Goal: Transaction & Acquisition: Purchase product/service

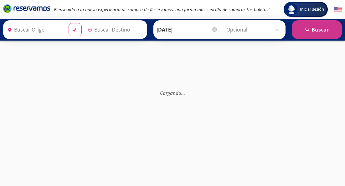
type input "Ciudad de México, Distrito Federal"
type input "Santiago de Querétaro, Querétaro"
type input "Ciudad de México, Distrito Federal"
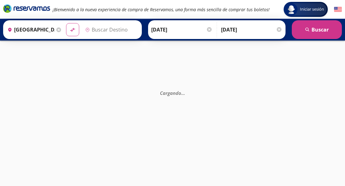
type input "Santiago de Querétaro, Querétaro"
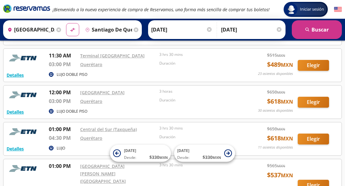
scroll to position [674, 0]
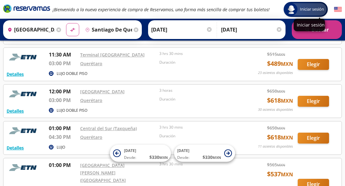
click at [312, 8] on span "Iniciar sesión" at bounding box center [311, 9] width 29 height 6
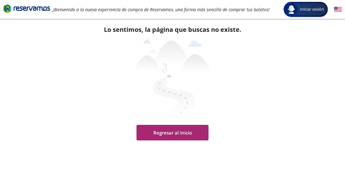
click at [171, 129] on button "Regresar al inicio" at bounding box center [172, 133] width 72 height 16
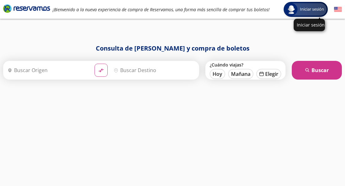
click at [303, 12] on span "Iniciar sesión" at bounding box center [311, 9] width 29 height 6
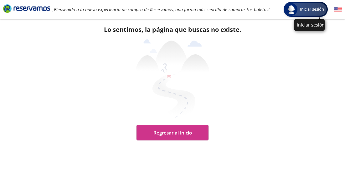
click at [289, 10] on img at bounding box center [291, 9] width 10 height 10
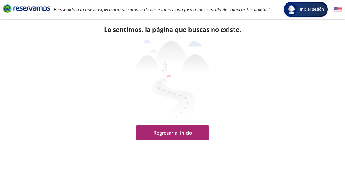
click at [164, 134] on button "Regresar al inicio" at bounding box center [172, 133] width 72 height 16
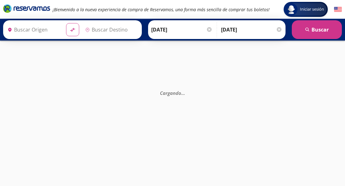
type input "[GEOGRAPHIC_DATA], [GEOGRAPHIC_DATA]"
type input "Santiago de Querétaro, [GEOGRAPHIC_DATA]"
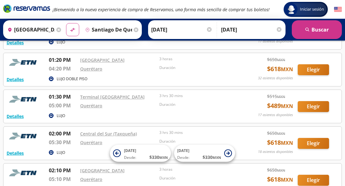
scroll to position [860, 0]
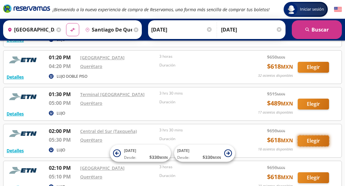
click at [317, 136] on button "Elegir" at bounding box center [312, 141] width 31 height 11
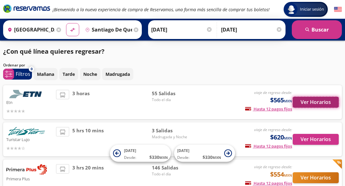
click at [311, 103] on button "Ver Horarios" at bounding box center [315, 102] width 46 height 11
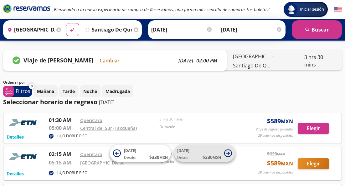
scroll to position [0, 0]
click at [227, 153] on icon at bounding box center [228, 154] width 8 height 8
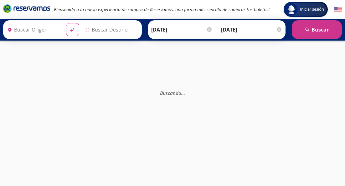
type input "[GEOGRAPHIC_DATA], [GEOGRAPHIC_DATA]"
type input "Santiago de Querétaro, [GEOGRAPHIC_DATA]"
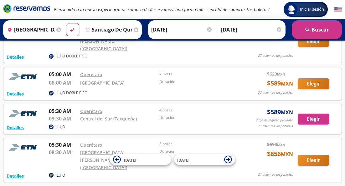
scroll to position [177, 0]
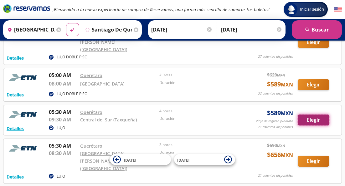
click at [307, 115] on button "Elegir" at bounding box center [312, 120] width 31 height 11
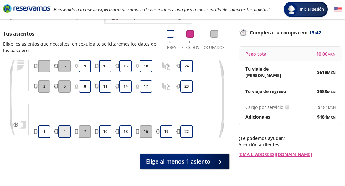
scroll to position [35, 0]
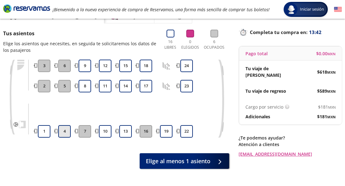
click at [65, 133] on button "4" at bounding box center [64, 131] width 13 height 13
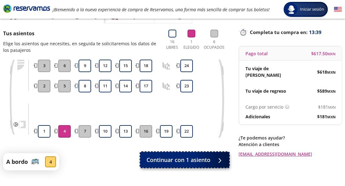
click at [184, 162] on span "Continuar con 1 asiento" at bounding box center [178, 160] width 64 height 8
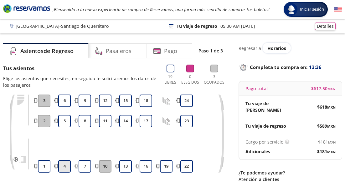
click at [66, 164] on button "4" at bounding box center [64, 166] width 13 height 13
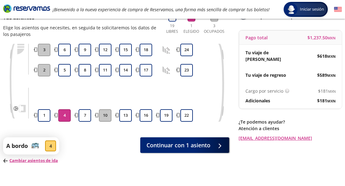
scroll to position [54, 0]
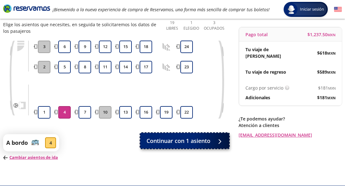
click at [197, 143] on span "Continuar con 1 asiento" at bounding box center [178, 141] width 64 height 8
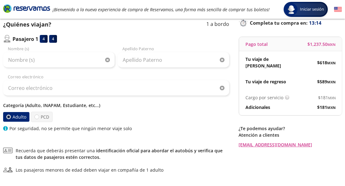
scroll to position [45, 0]
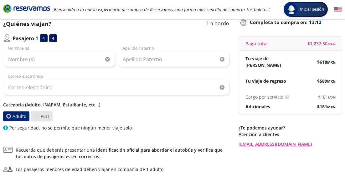
click at [37, 116] on div at bounding box center [36, 116] width 5 height 5
click at [37, 116] on input "PCD" at bounding box center [37, 116] width 4 height 4
radio input "true"
click at [10, 115] on div at bounding box center [8, 116] width 5 height 5
click at [10, 115] on input "Adulto" at bounding box center [9, 116] width 4 height 4
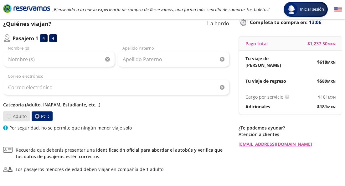
radio input "true"
radio input "false"
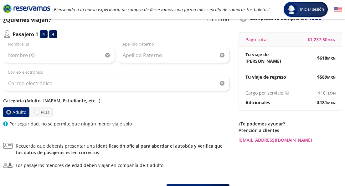
scroll to position [83, 0]
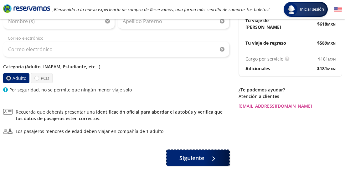
click at [189, 156] on span "Siguiente" at bounding box center [191, 158] width 25 height 8
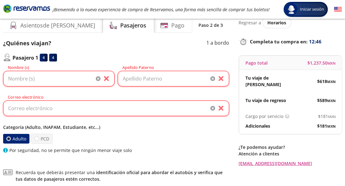
scroll to position [18, 0]
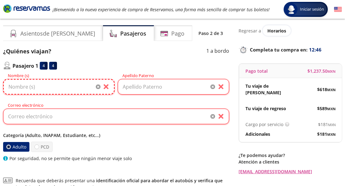
click at [68, 88] on input "Nombre (s)" at bounding box center [58, 87] width 111 height 16
type input "[PERSON_NAME]"
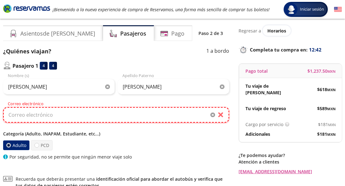
click at [94, 109] on input "Correo electrónico" at bounding box center [116, 115] width 226 height 16
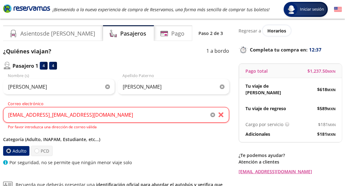
drag, startPoint x: 94, startPoint y: 114, endPoint x: 149, endPoint y: 142, distance: 62.3
click at [149, 142] on p "Categoría (Adulto, INAPAM, Estudiante, etc...)" at bounding box center [116, 139] width 226 height 7
click at [117, 115] on input "[EMAIL_ADDRESS]_[EMAIL_ADDRESS][DOMAIN_NAME]" at bounding box center [116, 115] width 226 height 16
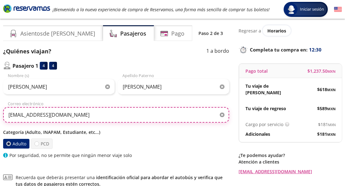
type input "[EMAIL_ADDRESS][DOMAIN_NAME]"
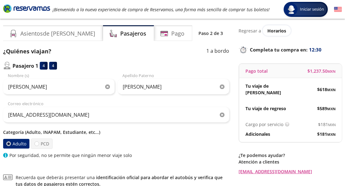
click at [131, 132] on p "Categoría (Adulto, INAPAM, Estudiante, etc...)" at bounding box center [116, 132] width 226 height 7
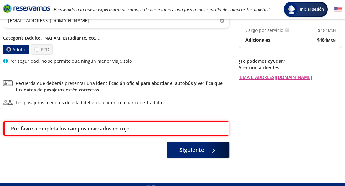
scroll to position [115, 0]
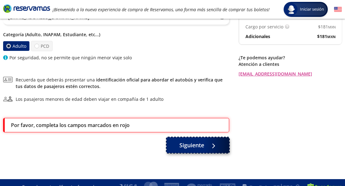
click at [195, 148] on span "Siguiente" at bounding box center [191, 145] width 25 height 8
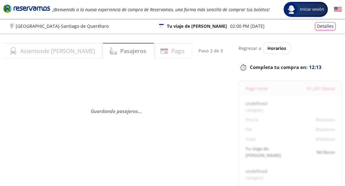
select select "MX"
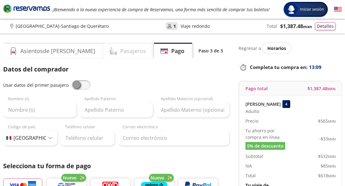
click at [120, 51] on h4 "Pasajeros" at bounding box center [133, 51] width 26 height 8
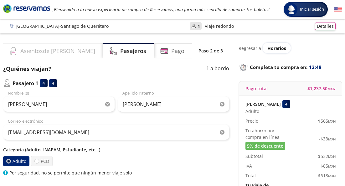
click at [45, 50] on h4 "Asientos de [PERSON_NAME]" at bounding box center [57, 51] width 75 height 8
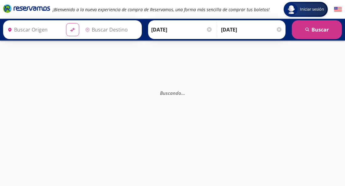
type input "[GEOGRAPHIC_DATA], [GEOGRAPHIC_DATA]"
type input "Santiago de Querétaro, [GEOGRAPHIC_DATA]"
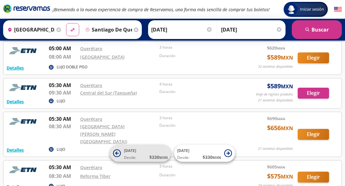
scroll to position [190, 0]
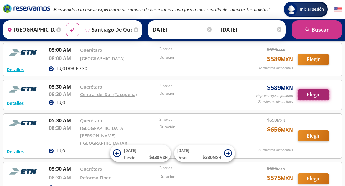
click at [312, 89] on button "Elegir" at bounding box center [312, 94] width 31 height 11
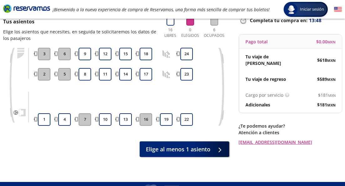
scroll to position [53, 0]
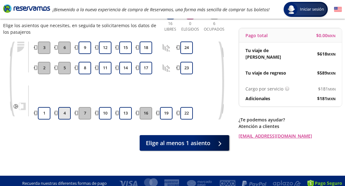
click at [62, 113] on button "4" at bounding box center [64, 113] width 13 height 13
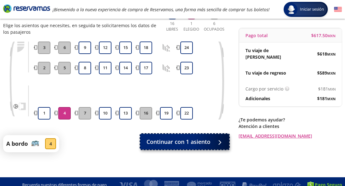
click at [182, 143] on span "Continuar con 1 asiento" at bounding box center [178, 142] width 64 height 8
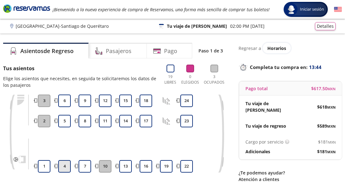
click at [68, 166] on button "4" at bounding box center [64, 166] width 13 height 13
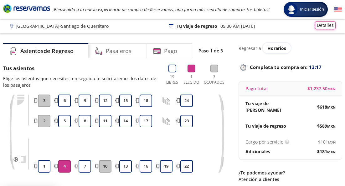
click at [329, 25] on button "Detalles" at bounding box center [325, 25] width 21 height 8
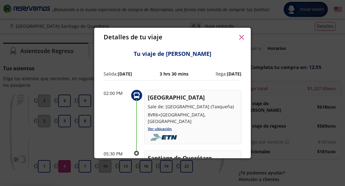
click at [241, 37] on icon "button" at bounding box center [241, 37] width 5 height 5
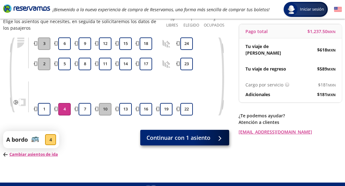
scroll to position [69, 0]
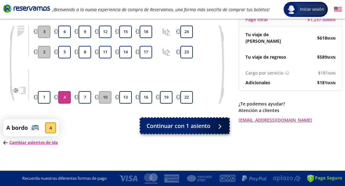
click at [163, 124] on span "Continuar con 1 asiento" at bounding box center [178, 126] width 64 height 8
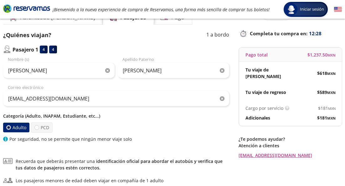
scroll to position [35, 0]
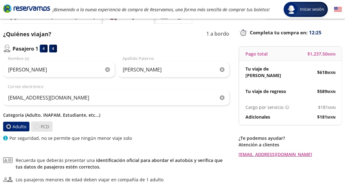
click at [36, 125] on div at bounding box center [36, 127] width 5 height 5
click at [36, 125] on input "PCD" at bounding box center [37, 127] width 4 height 4
radio input "true"
radio input "false"
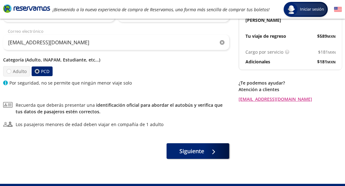
scroll to position [91, 0]
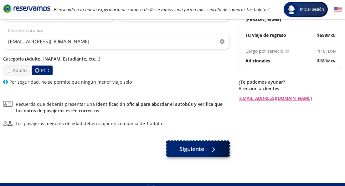
click at [191, 149] on span "Siguiente" at bounding box center [191, 149] width 25 height 8
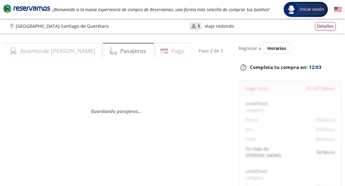
select select "MX"
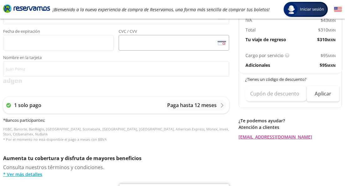
scroll to position [197, 0]
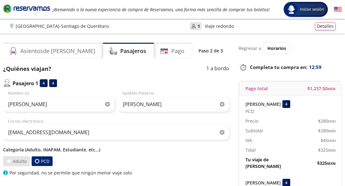
drag, startPoint x: 9, startPoint y: 162, endPoint x: 13, endPoint y: 164, distance: 4.8
click at [9, 162] on div at bounding box center [9, 161] width 5 height 5
click at [9, 162] on input "Adulto" at bounding box center [9, 162] width 4 height 4
radio input "true"
radio input "false"
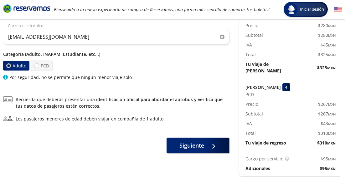
scroll to position [96, 0]
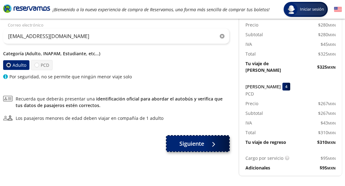
click at [197, 146] on span "Siguiente" at bounding box center [191, 144] width 25 height 8
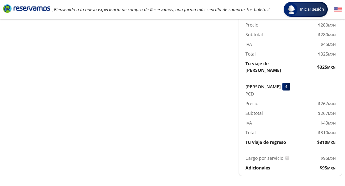
scroll to position [0, 0]
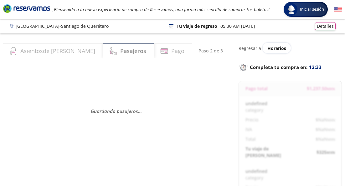
select select "MX"
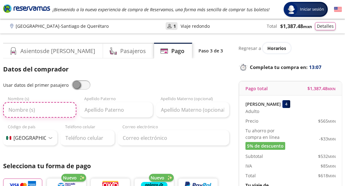
click at [47, 108] on input "Nombre (s)" at bounding box center [39, 110] width 73 height 16
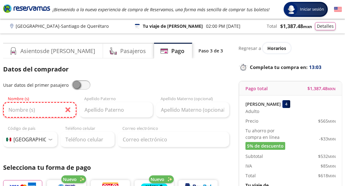
type input "[PERSON_NAME]"
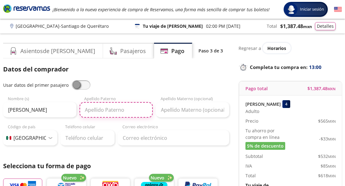
click at [140, 109] on input "Apellido Paterno" at bounding box center [115, 110] width 73 height 16
type input "Otero"
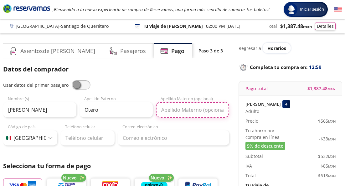
type input "[PERSON_NAME]"
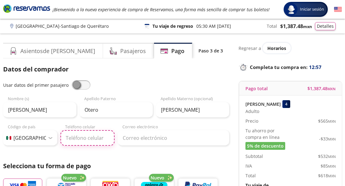
click at [97, 137] on input "Teléfono celular" at bounding box center [87, 138] width 54 height 16
type input "525523354147"
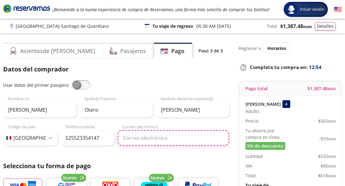
click at [161, 138] on input "Correo electrónico" at bounding box center [173, 138] width 111 height 16
type input "[EMAIL_ADDRESS][DOMAIN_NAME]"
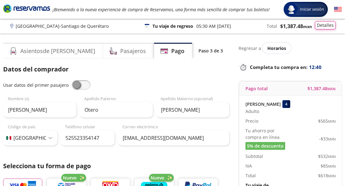
click at [330, 25] on button "Detalles" at bounding box center [325, 25] width 21 height 8
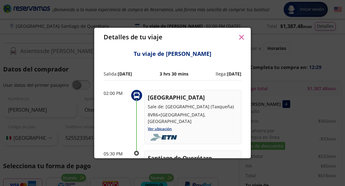
click at [241, 36] on icon "button" at bounding box center [241, 37] width 5 height 5
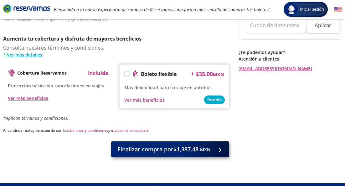
scroll to position [327, 0]
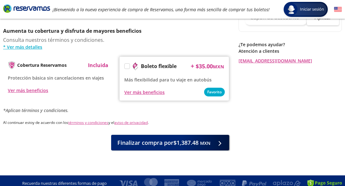
click at [127, 64] on label at bounding box center [127, 66] width 5 height 5
click at [127, 65] on input "Boleto flexible" at bounding box center [127, 67] width 4 height 4
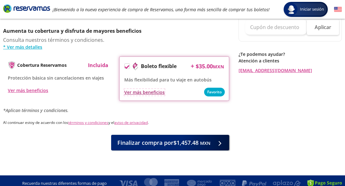
click at [153, 89] on div "Ver más beneficios" at bounding box center [144, 92] width 40 height 7
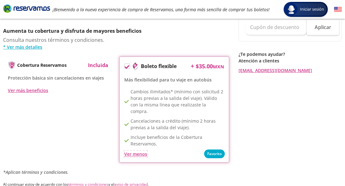
click at [140, 151] on div "Ver menos" at bounding box center [135, 154] width 23 height 7
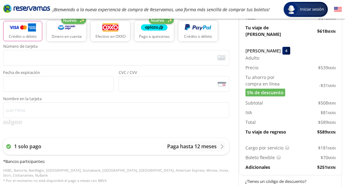
scroll to position [156, 0]
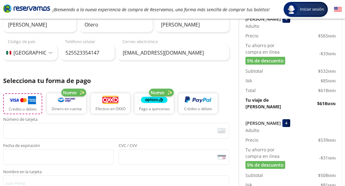
click at [26, 105] on button "Crédito o débito" at bounding box center [22, 104] width 39 height 21
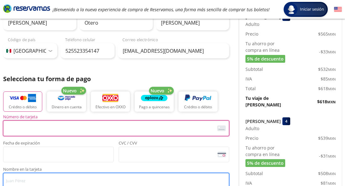
type input "[PERSON_NAME]"
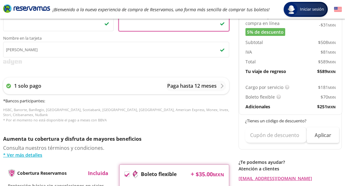
scroll to position [214, 0]
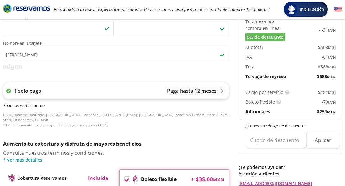
click at [219, 91] on div "Paga hasta 12 meses" at bounding box center [195, 91] width 57 height 8
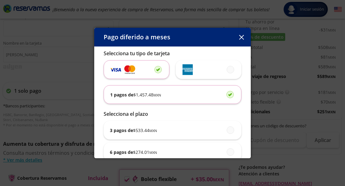
click at [184, 93] on div "1 pagos de $ 1,457.48 MXN" at bounding box center [172, 95] width 125 height 18
click at [226, 93] on input "1 pagos de $ 1,457.48 MXN" at bounding box center [228, 95] width 4 height 4
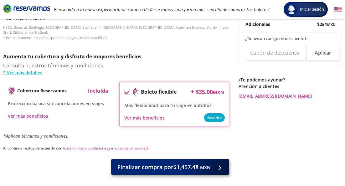
scroll to position [306, 0]
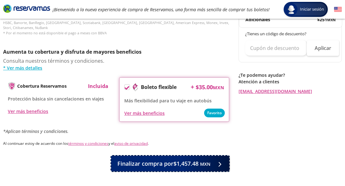
click at [204, 161] on small "MXN" at bounding box center [205, 164] width 10 height 6
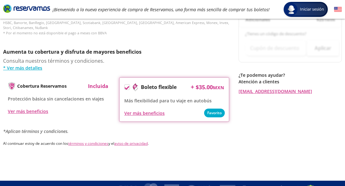
scroll to position [0, 0]
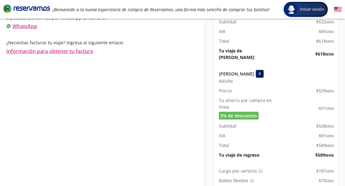
scroll to position [169, 0]
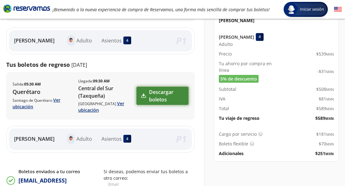
click at [156, 99] on link "Descargar boletos" at bounding box center [162, 96] width 52 height 18
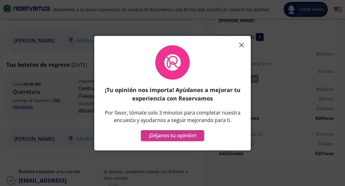
click at [241, 45] on icon "button" at bounding box center [241, 45] width 5 height 5
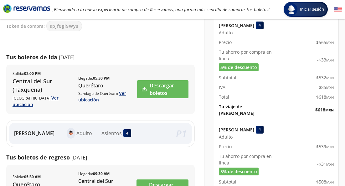
scroll to position [64, 0]
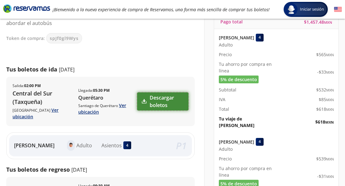
click at [165, 103] on link "Descargar boletos" at bounding box center [162, 102] width 51 height 18
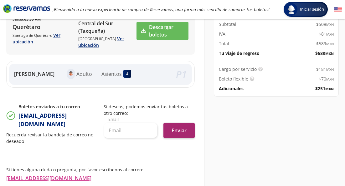
scroll to position [276, 0]
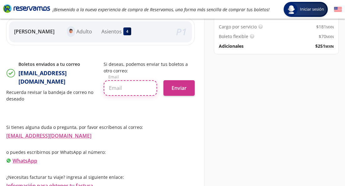
click at [131, 88] on input "text" at bounding box center [130, 88] width 53 height 16
click at [64, 98] on div "Boletos enviados a tu correo [EMAIL_ADDRESS][DOMAIN_NAME] Recuerda revisar la b…" at bounding box center [51, 81] width 91 height 41
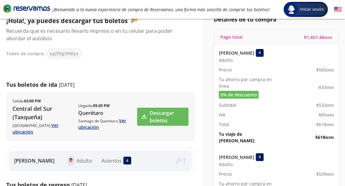
scroll to position [33, 0]
